Goal: Information Seeking & Learning: Find specific fact

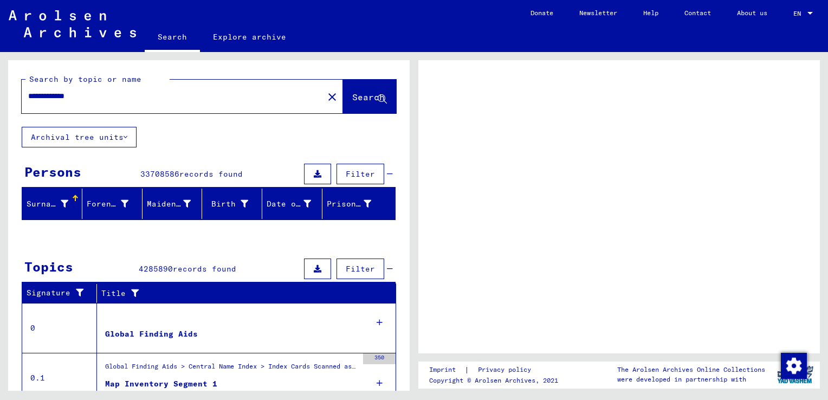
click at [378, 95] on icon at bounding box center [382, 99] width 9 height 9
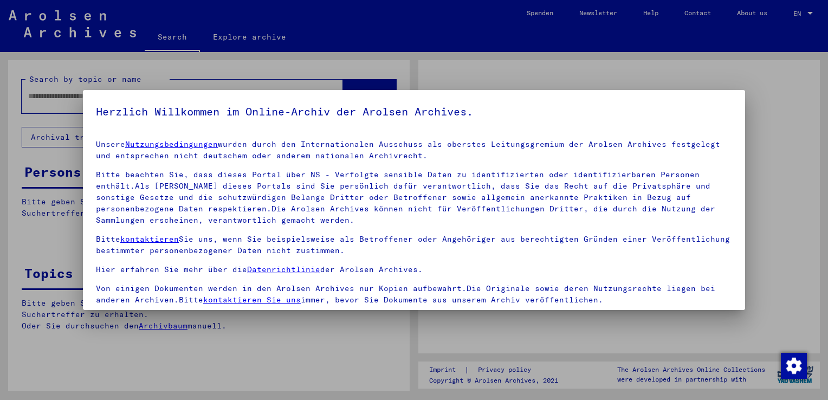
type input "**********"
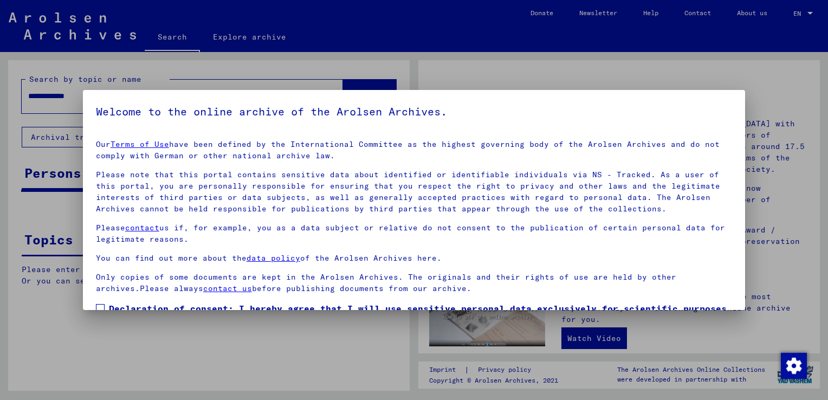
scroll to position [69, 0]
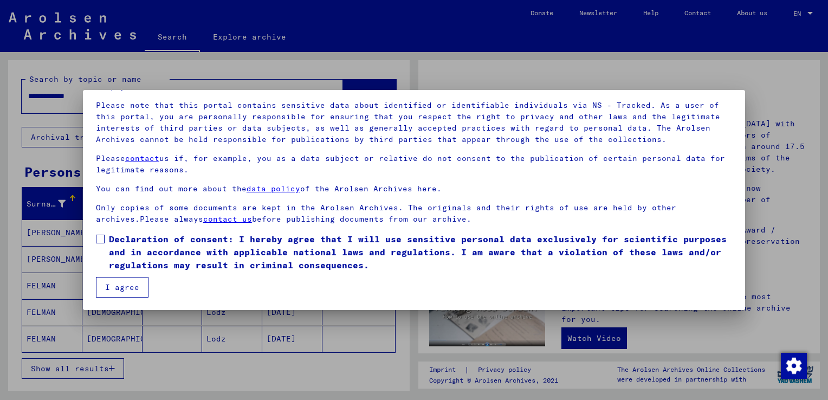
click at [102, 238] on span at bounding box center [100, 239] width 9 height 9
click at [127, 287] on button "I agree" at bounding box center [122, 287] width 53 height 21
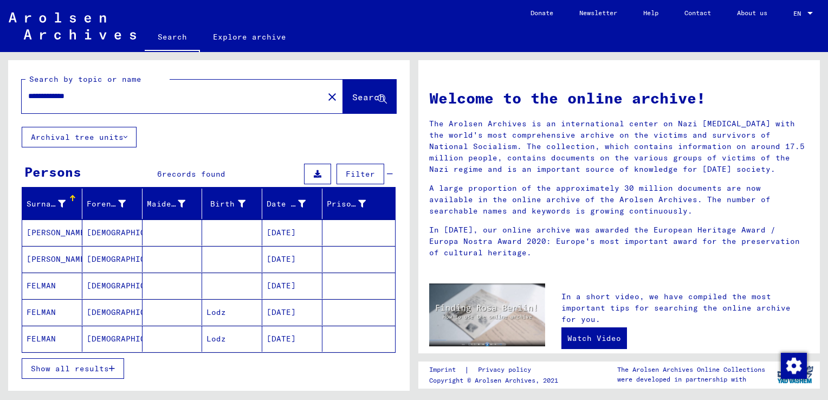
scroll to position [74, 0]
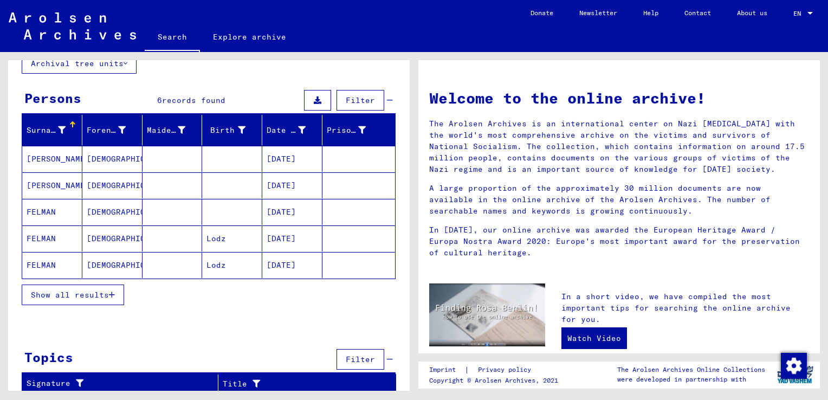
click at [95, 294] on span "Show all results" at bounding box center [70, 295] width 78 height 10
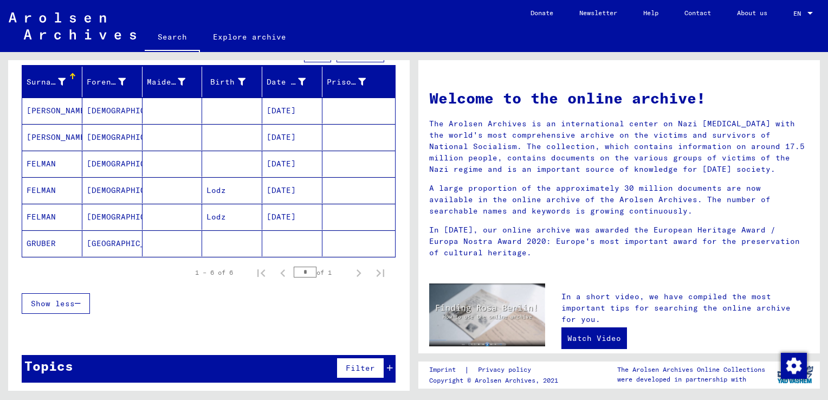
scroll to position [117, 0]
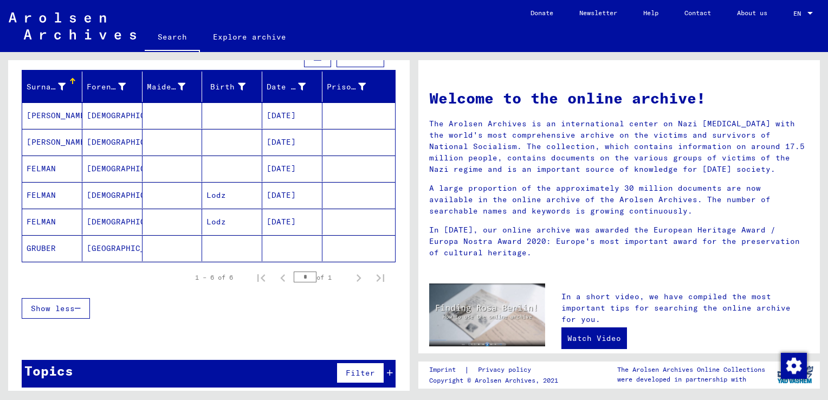
click at [284, 164] on mat-cell "[DATE]" at bounding box center [292, 168] width 60 height 26
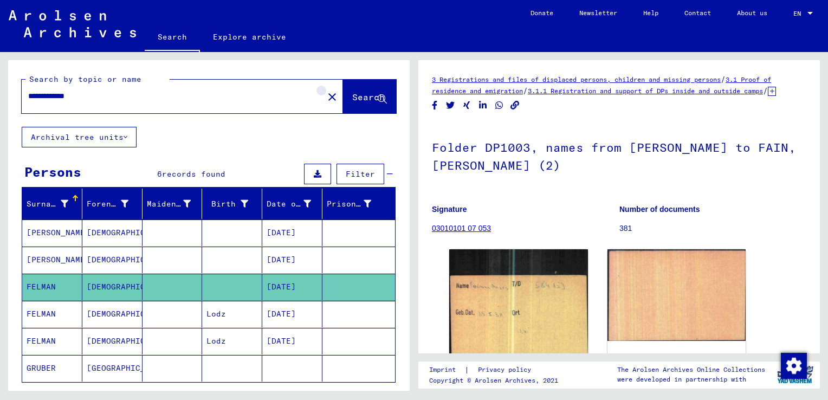
click at [326, 100] on mat-icon "close" at bounding box center [332, 96] width 13 height 13
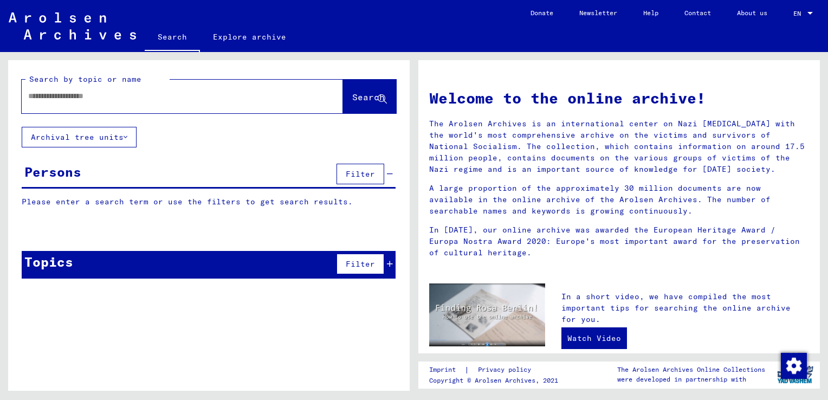
click at [238, 95] on input "text" at bounding box center [169, 95] width 282 height 11
type input "**********"
click at [360, 94] on span "Search" at bounding box center [368, 97] width 33 height 11
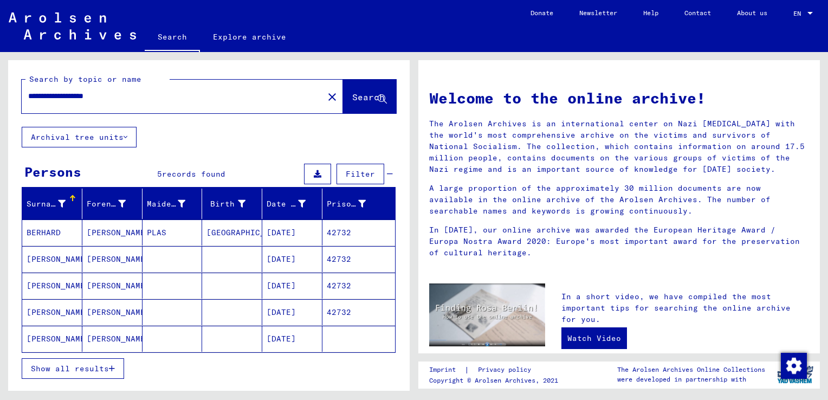
click at [213, 236] on mat-cell "[GEOGRAPHIC_DATA]" at bounding box center [232, 232] width 60 height 26
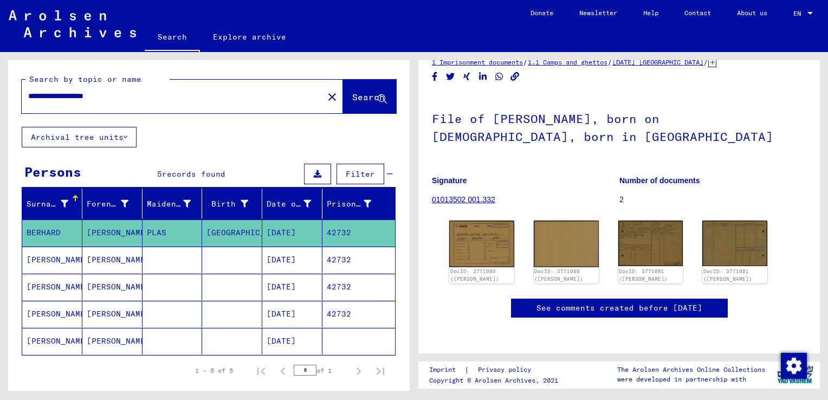
scroll to position [98, 0]
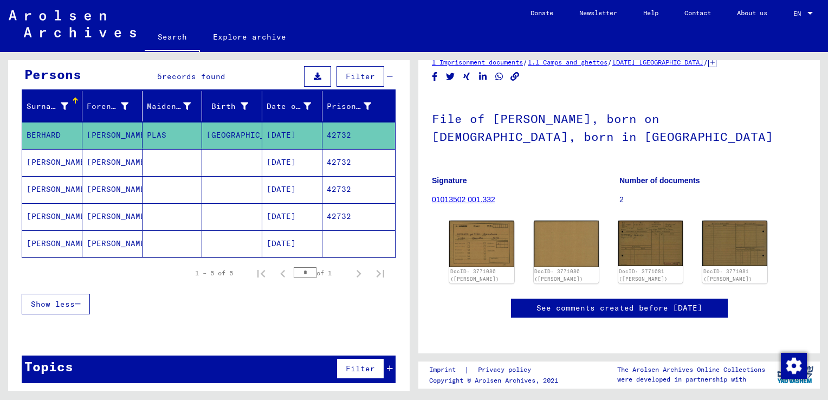
click at [85, 302] on button "Show less" at bounding box center [56, 304] width 68 height 21
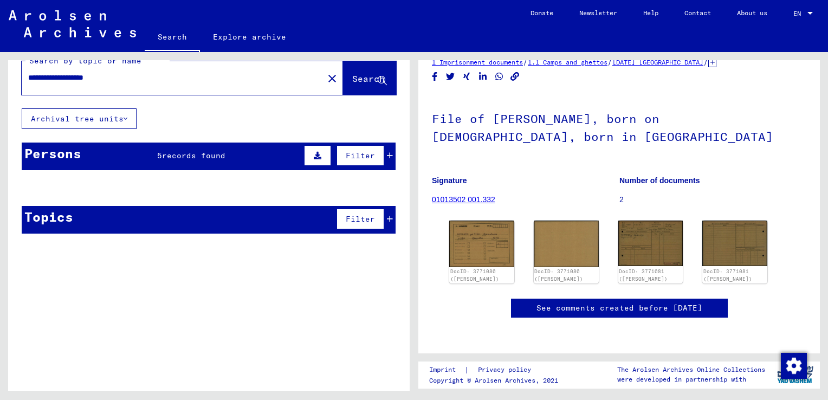
scroll to position [15, 0]
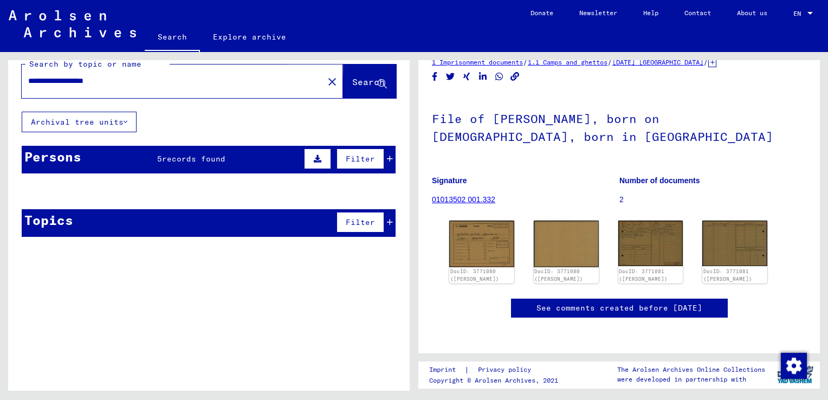
click at [352, 81] on span "Search" at bounding box center [368, 81] width 33 height 11
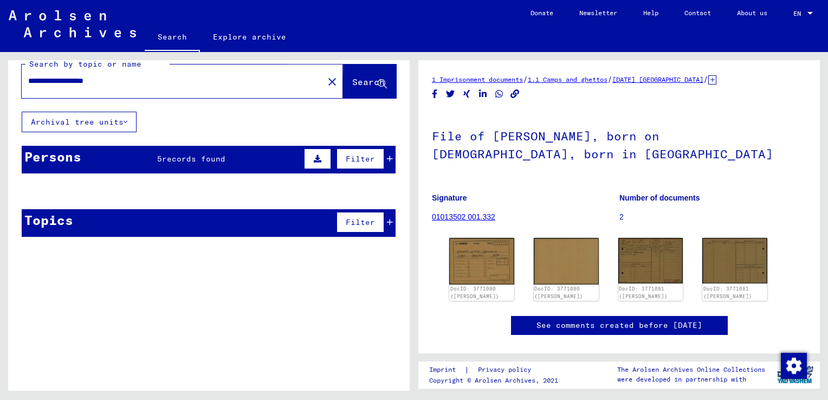
scroll to position [13, 0]
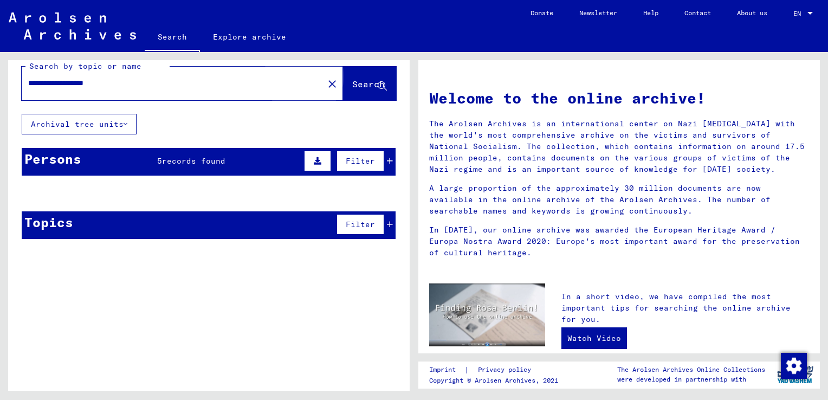
click at [352, 89] on span "Search" at bounding box center [369, 84] width 35 height 11
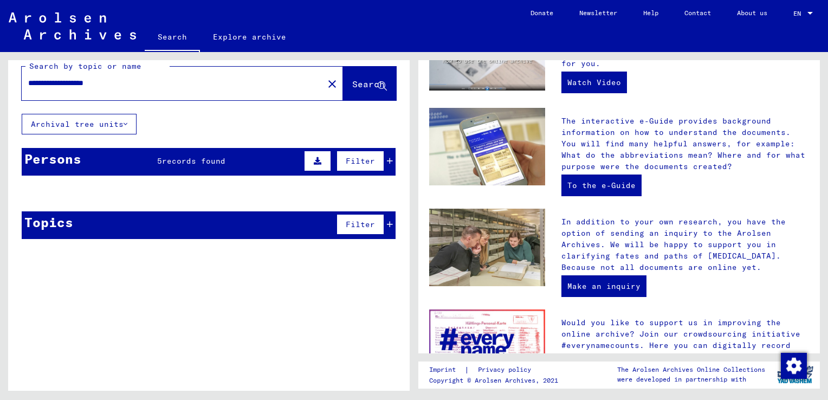
scroll to position [0, 0]
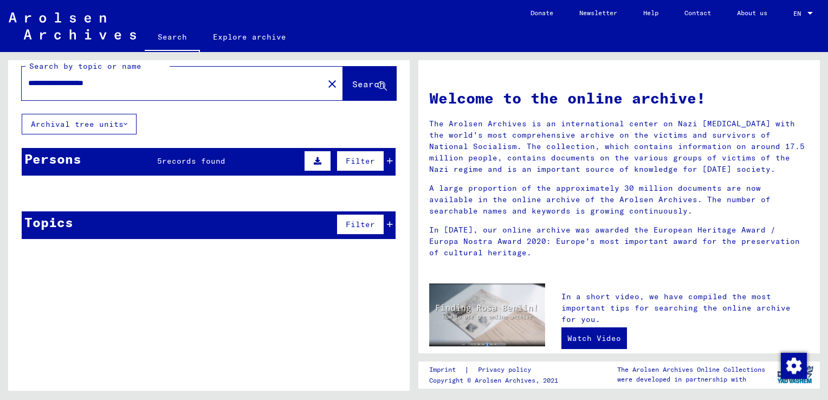
click at [356, 86] on span "Search" at bounding box center [368, 84] width 33 height 11
click at [387, 159] on icon at bounding box center [390, 161] width 6 height 8
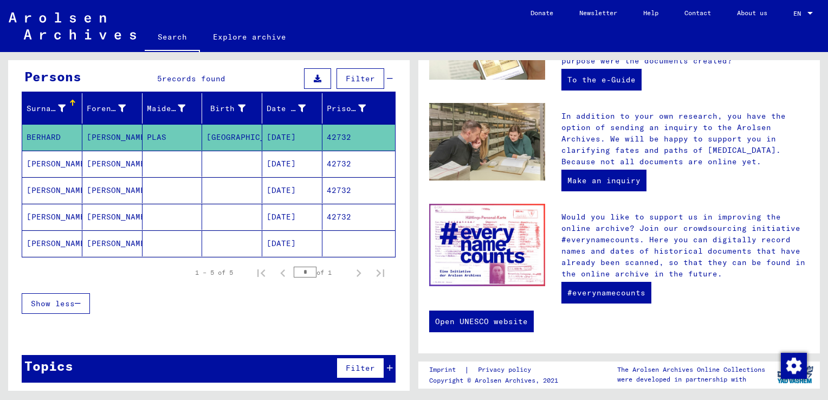
scroll to position [11, 0]
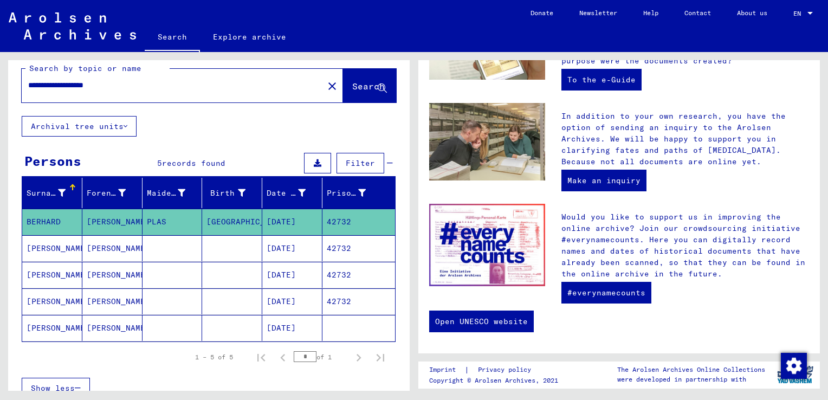
click at [301, 226] on mat-cell "[DATE]" at bounding box center [292, 222] width 60 height 26
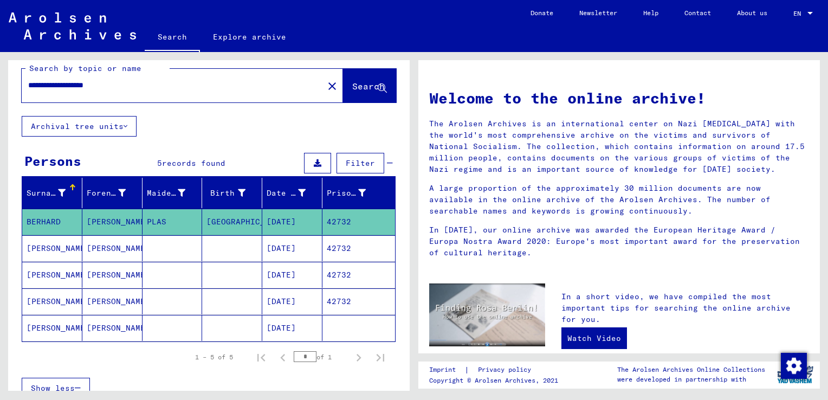
click at [301, 226] on mat-cell "[DATE]" at bounding box center [292, 222] width 60 height 26
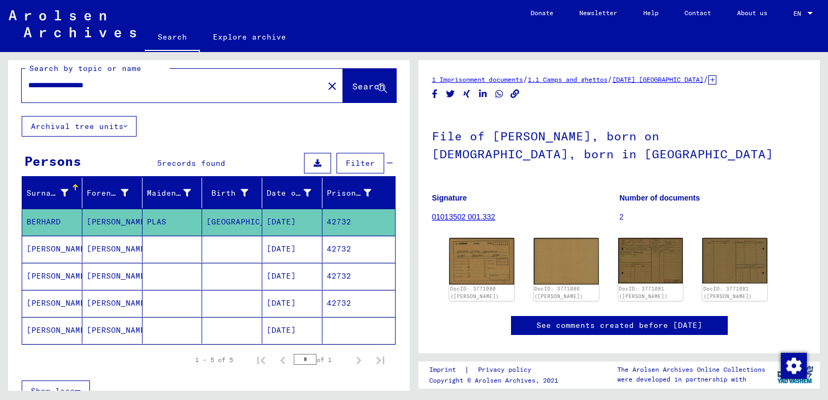
click at [592, 159] on h1 "File of [PERSON_NAME], born on [DEMOGRAPHIC_DATA], born in [GEOGRAPHIC_DATA]" at bounding box center [619, 144] width 374 height 66
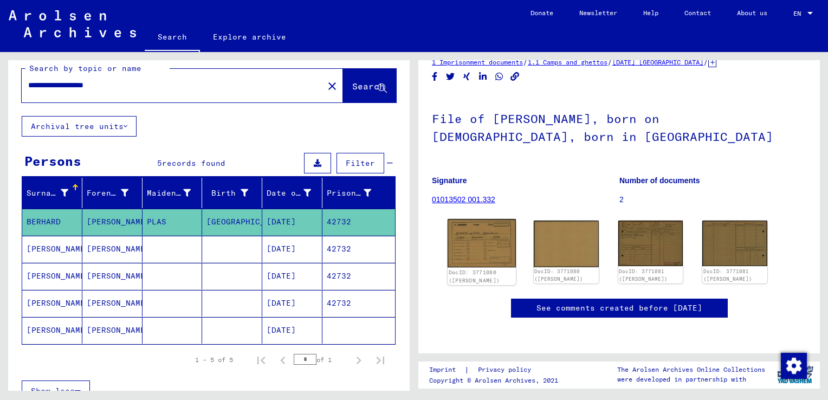
scroll to position [43, 0]
click at [494, 233] on img at bounding box center [481, 243] width 68 height 49
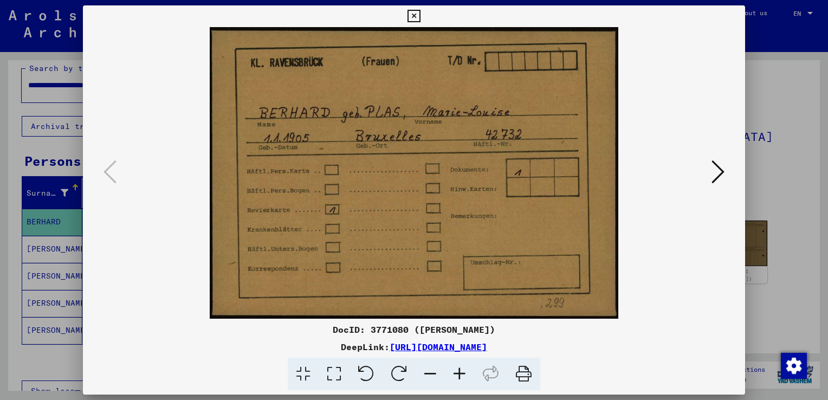
click at [487, 344] on link "[URL][DOMAIN_NAME]" at bounding box center [438, 346] width 98 height 11
